Goal: Task Accomplishment & Management: Complete application form

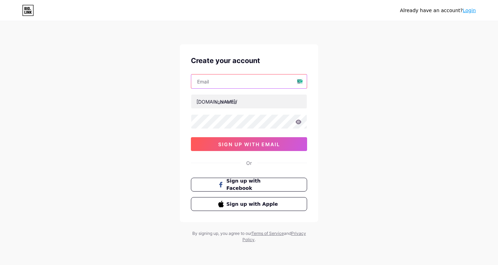
drag, startPoint x: 0, startPoint y: 0, endPoint x: 221, endPoint y: 82, distance: 236.2
click at [221, 82] on input "text" at bounding box center [249, 81] width 116 height 14
type input "[EMAIL_ADDRESS][DOMAIN_NAME]"
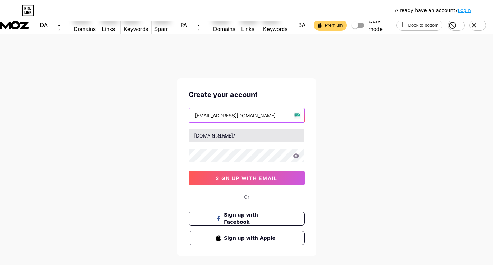
click at [235, 108] on input "[EMAIL_ADDRESS][DOMAIN_NAME]" at bounding box center [247, 115] width 116 height 14
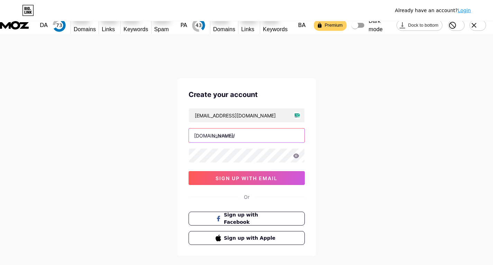
click at [236, 128] on input "text" at bounding box center [247, 135] width 116 height 14
type input "rightpuffca"
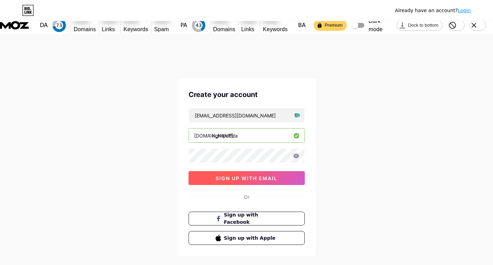
click at [254, 175] on span "sign up with email" at bounding box center [247, 178] width 62 height 6
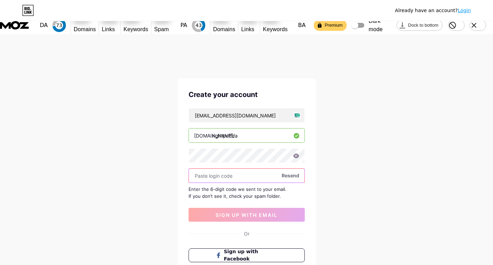
paste input "148158"
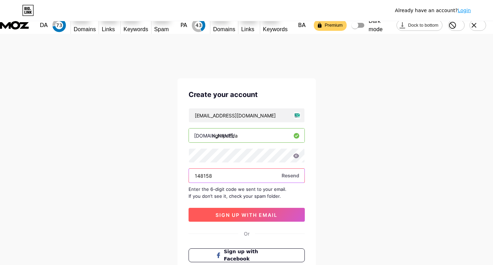
type input "148158"
click at [255, 208] on button "sign up with email" at bounding box center [247, 215] width 116 height 14
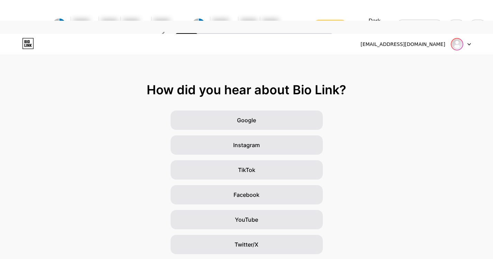
click at [457, 39] on img at bounding box center [456, 44] width 11 height 11
click at [469, 38] on div at bounding box center [461, 44] width 20 height 12
click at [413, 111] on div "Google Instagram TikTok Facebook YouTube Twitter/X Friends/family Other" at bounding box center [246, 208] width 493 height 194
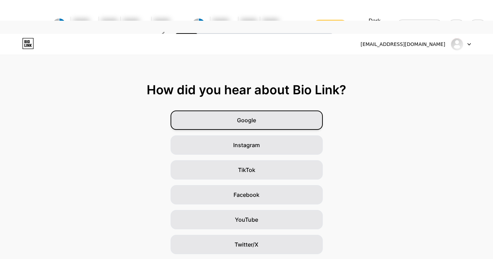
click at [255, 116] on span "Google" at bounding box center [246, 120] width 19 height 8
click at [246, 116] on span "Google" at bounding box center [246, 120] width 19 height 8
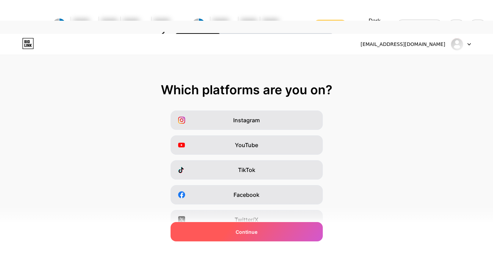
click at [255, 230] on span "Continue" at bounding box center [247, 232] width 22 height 7
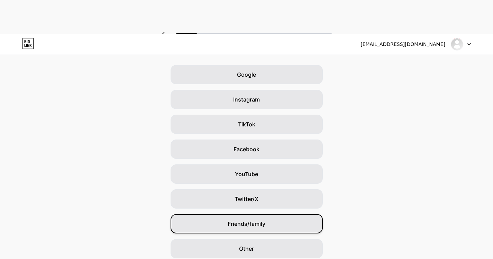
scroll to position [55, 0]
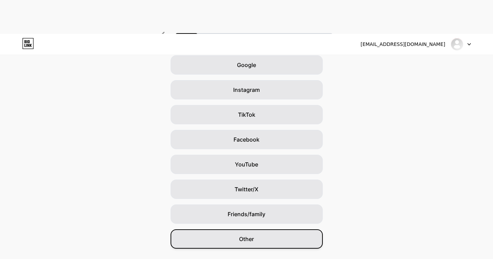
click at [249, 235] on span "Other" at bounding box center [246, 239] width 15 height 8
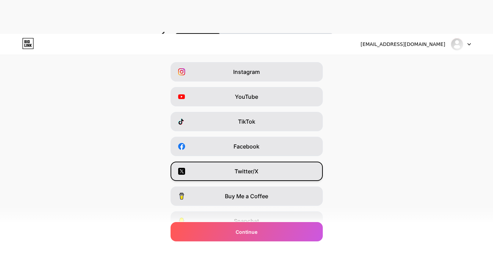
scroll to position [90, 0]
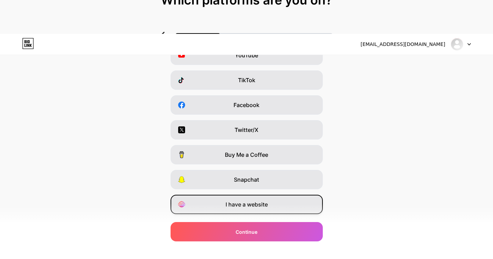
click at [254, 201] on span "I have a website" at bounding box center [247, 205] width 42 height 8
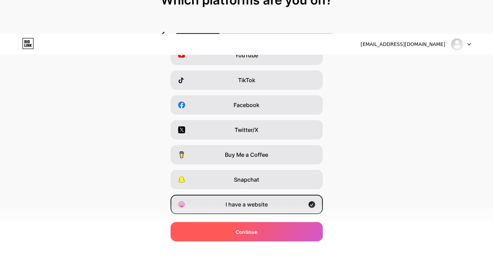
click at [265, 234] on div "Continue" at bounding box center [247, 231] width 152 height 19
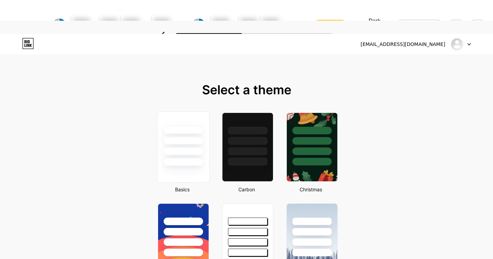
click at [189, 148] on div at bounding box center [183, 152] width 40 height 8
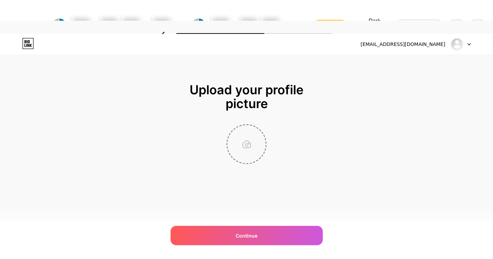
click at [244, 137] on input "file" at bounding box center [246, 144] width 38 height 38
type input "C:\fakepath\Right Puff Logo.png"
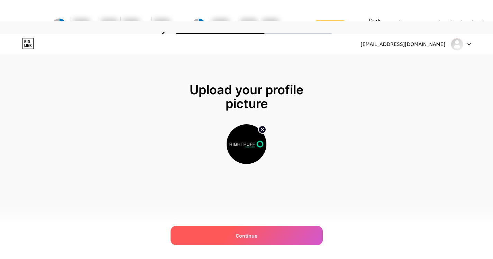
click at [247, 237] on span "Continue" at bounding box center [247, 235] width 22 height 7
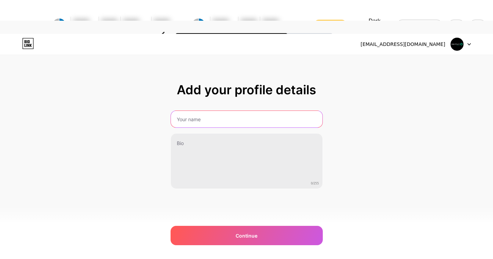
click at [210, 111] on input "text" at bounding box center [247, 119] width 152 height 17
type input "Rightpuff Cannabis"
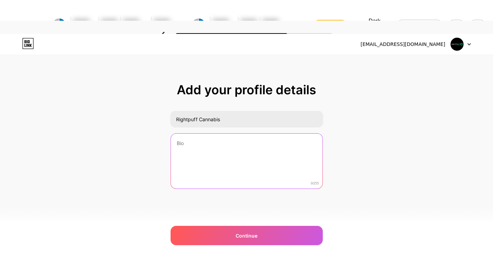
click at [195, 134] on textarea at bounding box center [247, 162] width 152 height 56
paste textarea "[DOMAIN_NAME] is a local cannabis store in [GEOGRAPHIC_DATA], [GEOGRAPHIC_DATA]…"
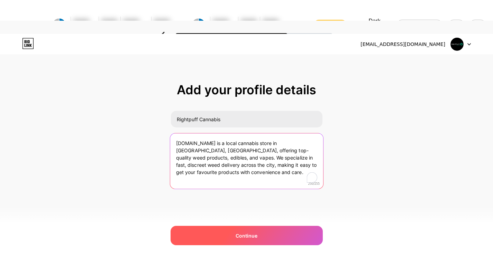
type textarea "[DOMAIN_NAME] is a local cannabis store in [GEOGRAPHIC_DATA], [GEOGRAPHIC_DATA]…"
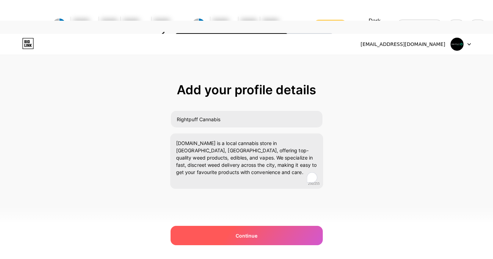
click at [250, 234] on span "Continue" at bounding box center [247, 235] width 22 height 7
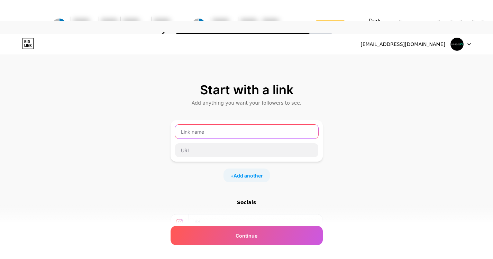
click at [200, 125] on input "text" at bounding box center [246, 132] width 143 height 14
drag, startPoint x: 206, startPoint y: 113, endPoint x: 178, endPoint y: 120, distance: 29.2
click at [178, 125] on div "Rightpuff Cannabis" at bounding box center [247, 132] width 144 height 15
type input "C"
type input "London Weed"
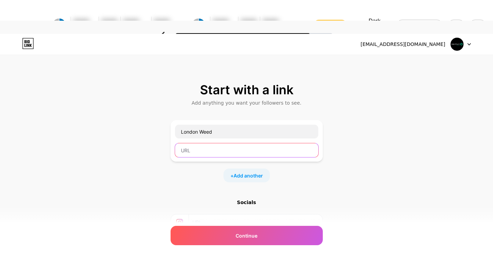
click at [207, 144] on input "text" at bounding box center [246, 151] width 143 height 14
paste input "[URL][DOMAIN_NAME]"
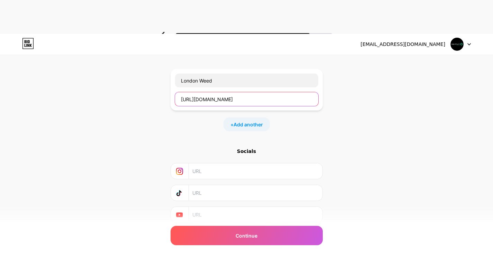
scroll to position [60, 0]
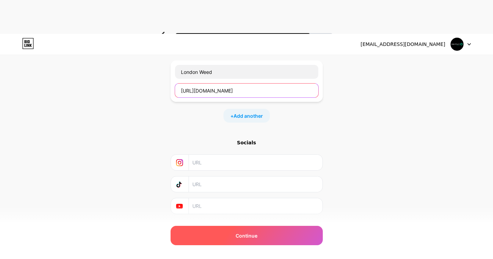
type input "[URL][DOMAIN_NAME]"
click at [251, 238] on span "Continue" at bounding box center [247, 235] width 22 height 7
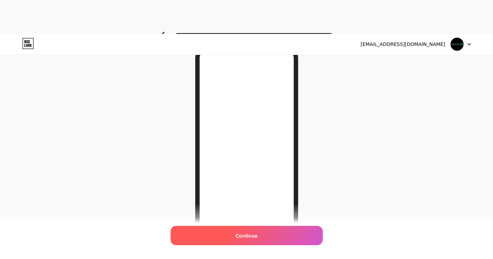
scroll to position [104, 0]
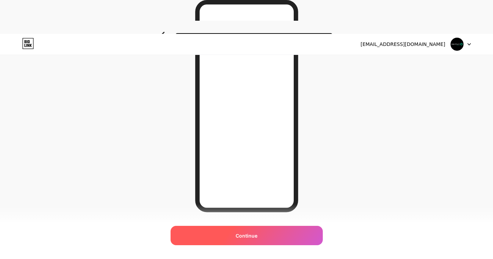
click at [254, 240] on div "Continue" at bounding box center [247, 235] width 152 height 19
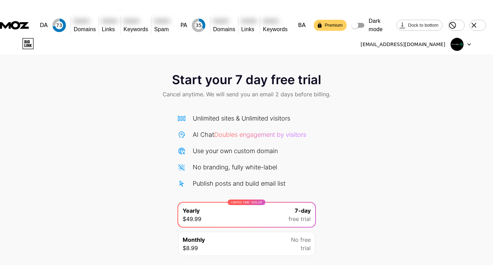
click at [226, 113] on div "Unlimited sites & Unlimited visitors" at bounding box center [242, 117] width 98 height 9
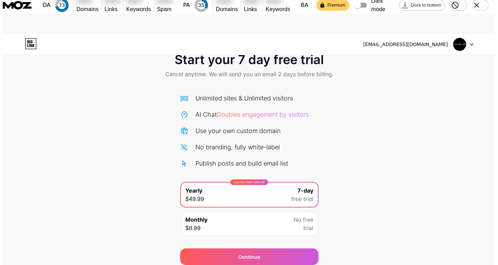
scroll to position [30, 0]
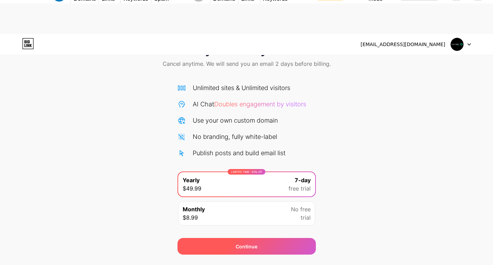
click at [254, 243] on div "Continue" at bounding box center [247, 246] width 22 height 7
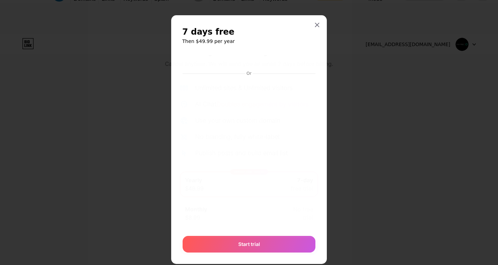
scroll to position [14, 0]
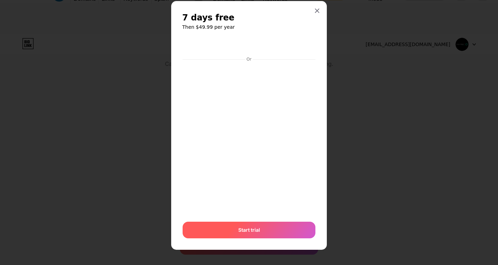
click at [261, 224] on div "Start trial" at bounding box center [249, 229] width 133 height 17
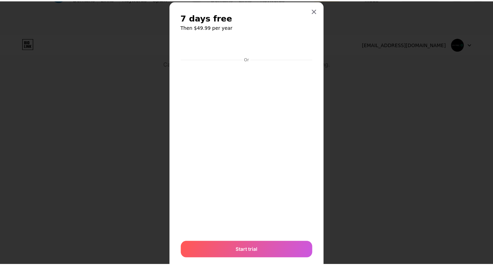
scroll to position [0, 0]
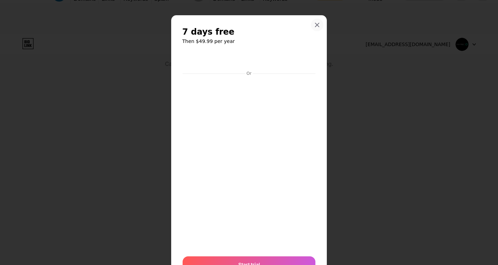
click at [314, 27] on icon at bounding box center [317, 25] width 6 height 6
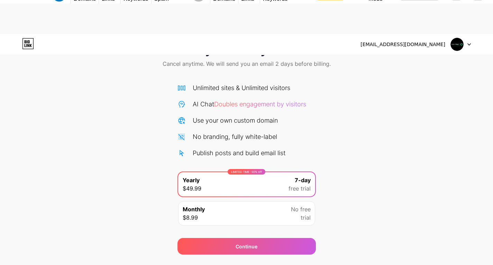
click at [469, 43] on icon at bounding box center [468, 44] width 3 height 2
click at [438, 41] on div "[EMAIL_ADDRESS][DOMAIN_NAME]" at bounding box center [402, 44] width 85 height 7
click at [455, 38] on img at bounding box center [456, 44] width 13 height 13
click at [460, 38] on img at bounding box center [456, 44] width 13 height 13
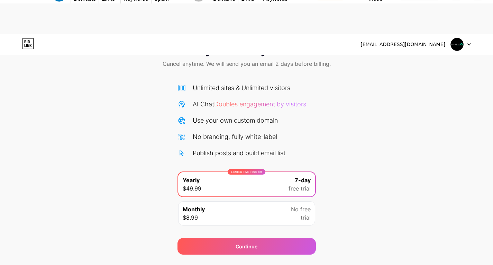
click at [460, 38] on img at bounding box center [456, 44] width 13 height 13
click at [392, 146] on div "Start your 7 day free trial Cancel anytime. We will send you an email 2 days be…" at bounding box center [246, 144] width 493 height 219
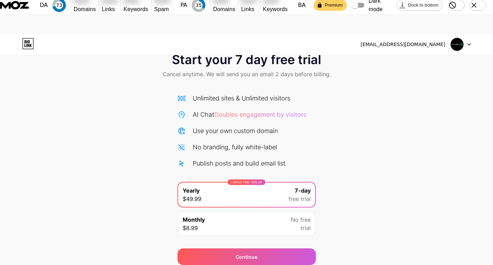
scroll to position [30, 0]
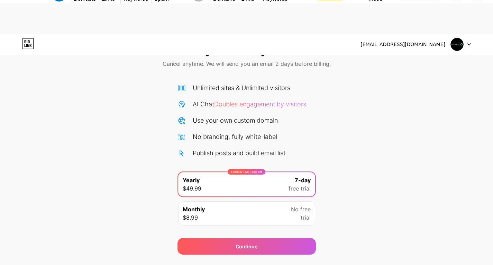
click at [294, 205] on span "No free" at bounding box center [301, 209] width 20 height 8
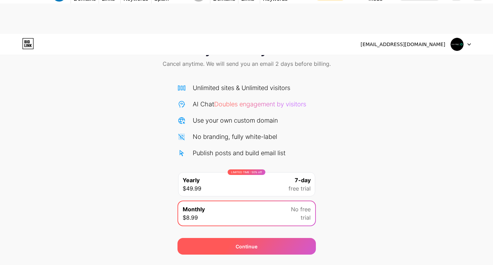
click at [266, 238] on div "Continue" at bounding box center [246, 246] width 138 height 17
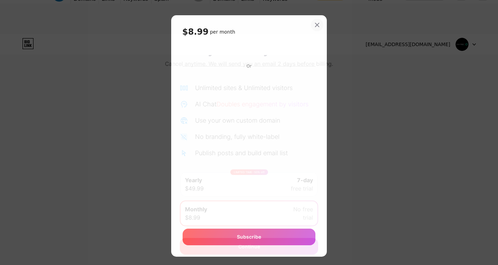
click at [318, 24] on div at bounding box center [317, 25] width 12 height 12
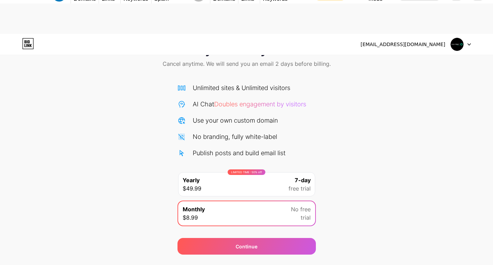
click at [290, 184] on span "free trial" at bounding box center [300, 188] width 22 height 8
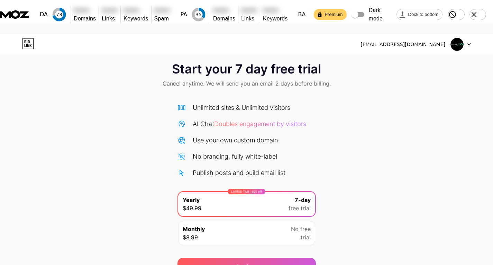
scroll to position [0, 0]
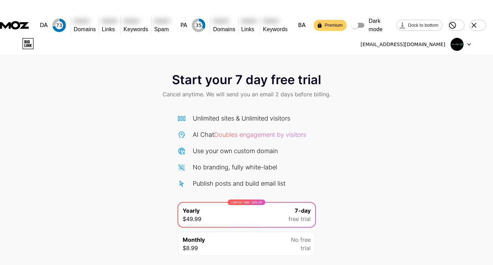
click at [233, 146] on div "Use your own custom domain" at bounding box center [235, 150] width 85 height 9
drag, startPoint x: 264, startPoint y: 153, endPoint x: 261, endPoint y: 164, distance: 11.8
click at [264, 162] on div "No branding, fully white-label" at bounding box center [235, 166] width 84 height 9
click at [261, 179] on div "Publish posts and build email list" at bounding box center [239, 183] width 93 height 9
click at [28, 40] on icon at bounding box center [29, 41] width 2 height 3
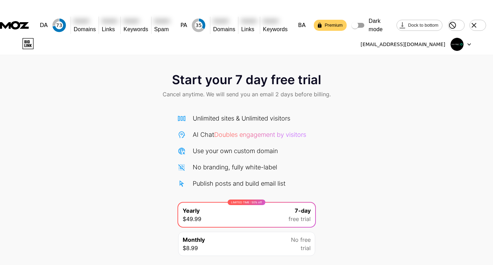
click at [458, 38] on img at bounding box center [456, 44] width 13 height 13
